Goal: Task Accomplishment & Management: Manage account settings

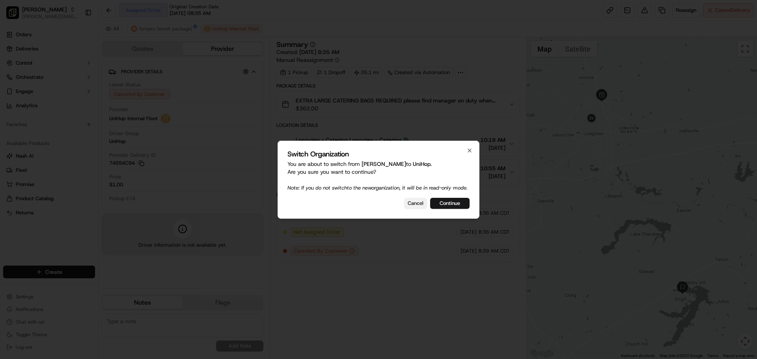
click at [422, 209] on button "Cancel" at bounding box center [415, 203] width 23 height 11
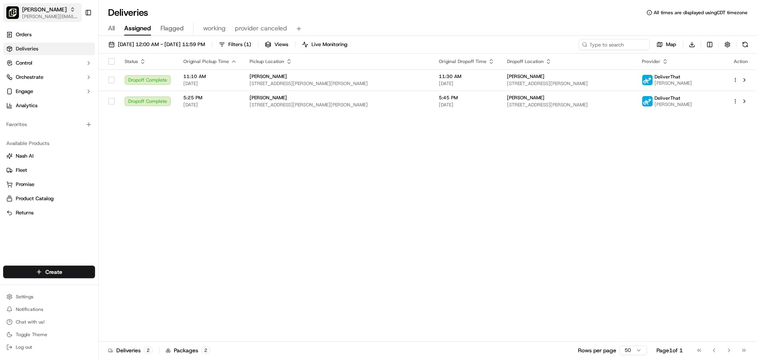
click at [32, 19] on span "[PERSON_NAME][EMAIL_ADDRESS][DOMAIN_NAME]" at bounding box center [50, 16] width 56 height 6
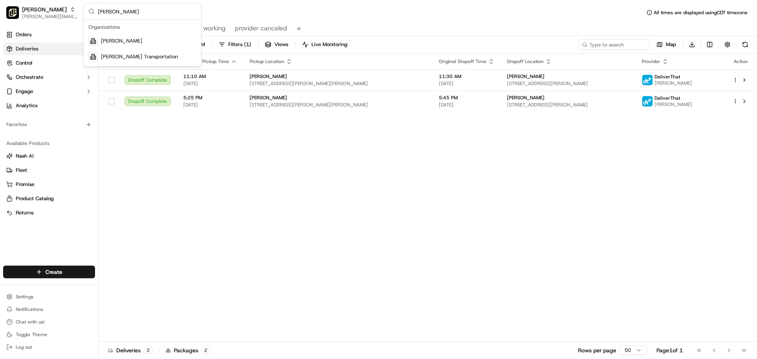
type input "betty"
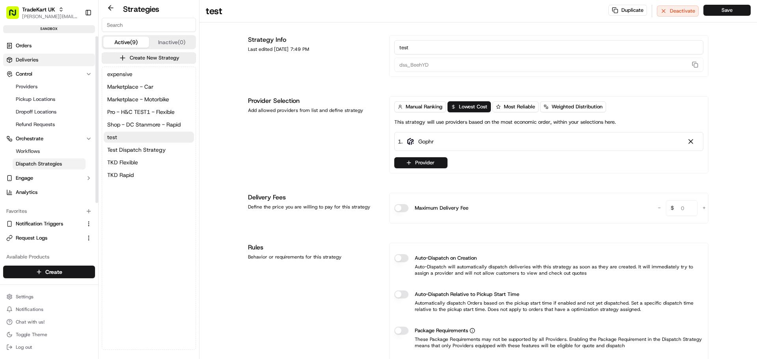
click at [30, 59] on span "Deliveries" at bounding box center [27, 59] width 22 height 7
